Goal: Find specific page/section: Find specific page/section

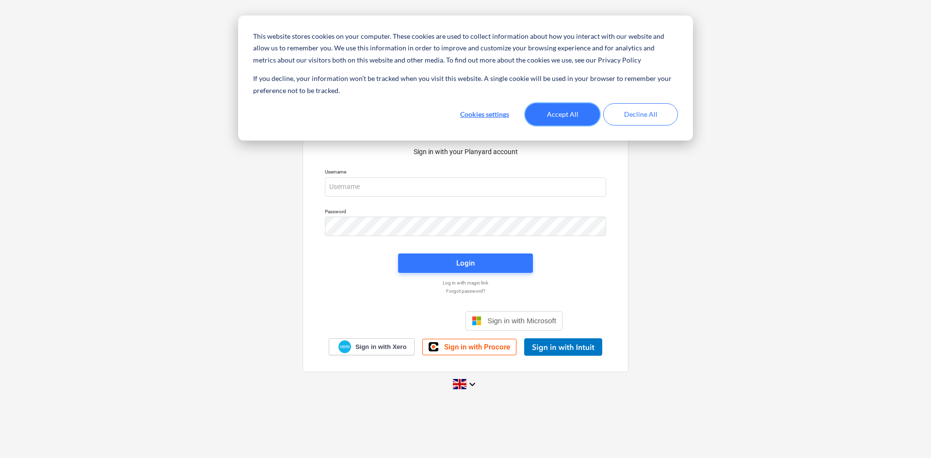
click at [578, 114] on button "Accept All" at bounding box center [562, 114] width 75 height 22
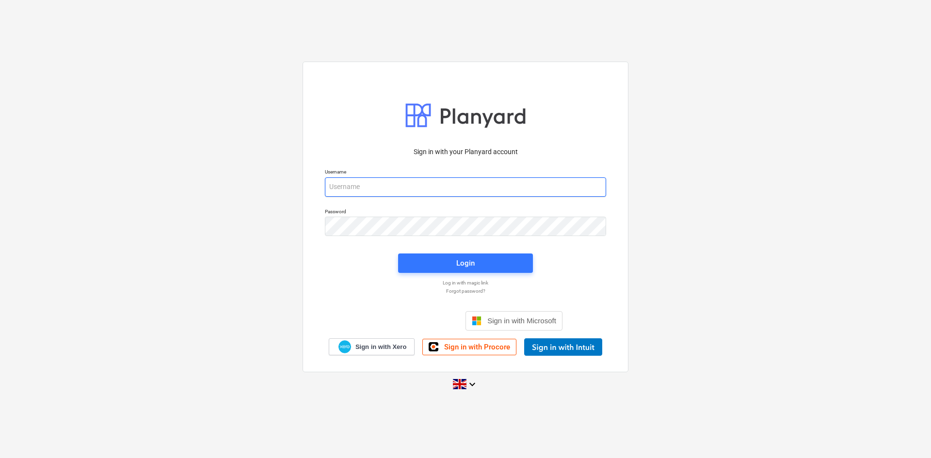
click at [402, 183] on input "email" at bounding box center [465, 187] width 281 height 19
type input "[PERSON_NAME][EMAIL_ADDRESS][DOMAIN_NAME]"
click at [465, 265] on div "Login" at bounding box center [465, 263] width 18 height 13
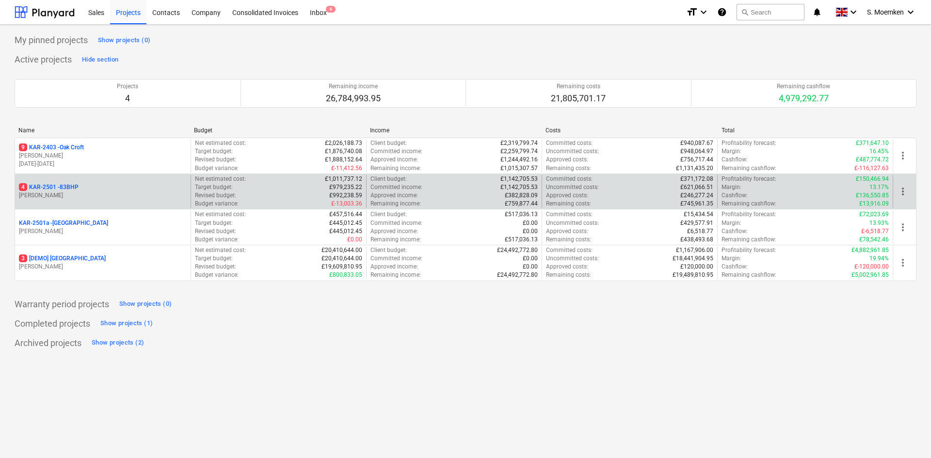
click at [136, 190] on div "4 KAR-2501 - 83BHP" at bounding box center [103, 187] width 168 height 8
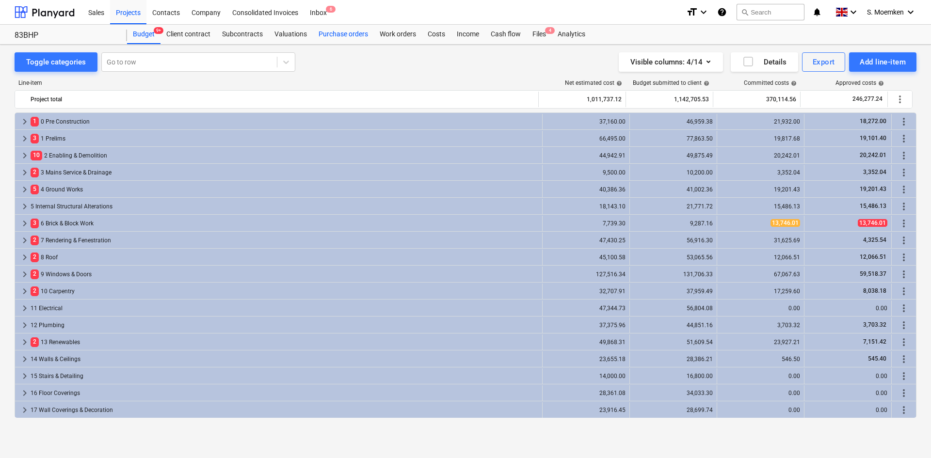
click at [340, 33] on div "Purchase orders" at bounding box center [343, 34] width 61 height 19
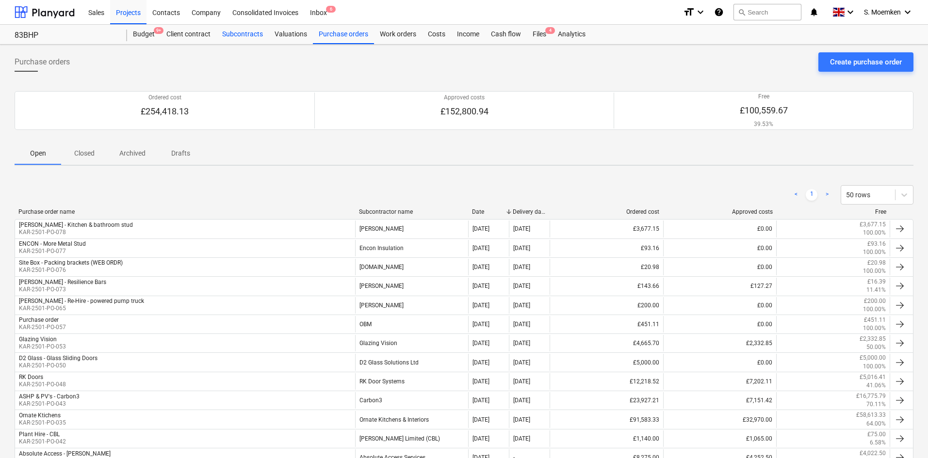
click at [243, 32] on div "Subcontracts" at bounding box center [242, 34] width 52 height 19
